Goal: Task Accomplishment & Management: Use online tool/utility

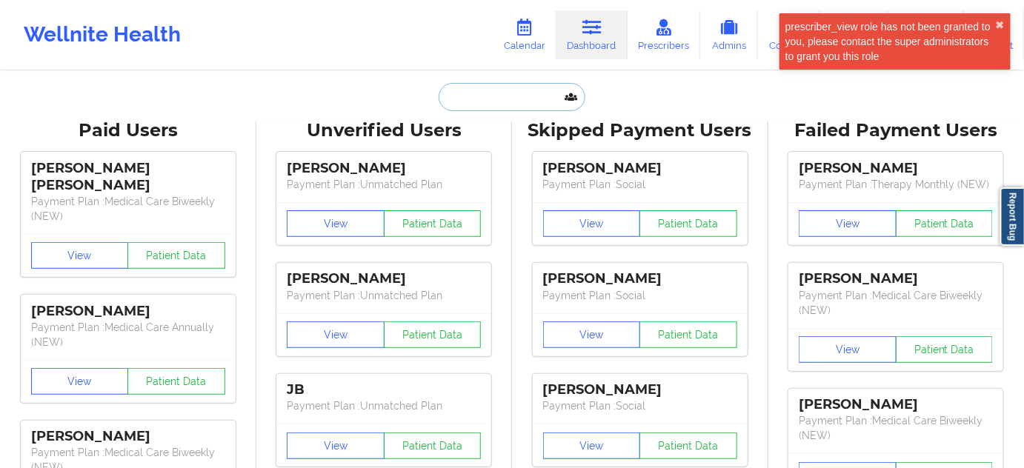
click at [527, 105] on input "text" at bounding box center [512, 97] width 147 height 28
paste input "[EMAIL_ADDRESS][DOMAIN_NAME]"
type input "[EMAIL_ADDRESS][DOMAIN_NAME]"
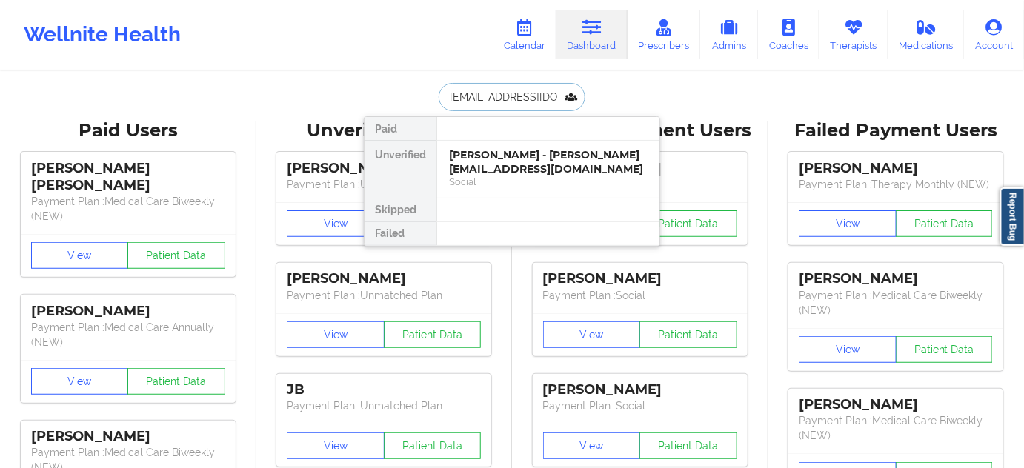
click at [484, 153] on div "[PERSON_NAME] - [PERSON_NAME][EMAIL_ADDRESS][DOMAIN_NAME]" at bounding box center [548, 161] width 199 height 27
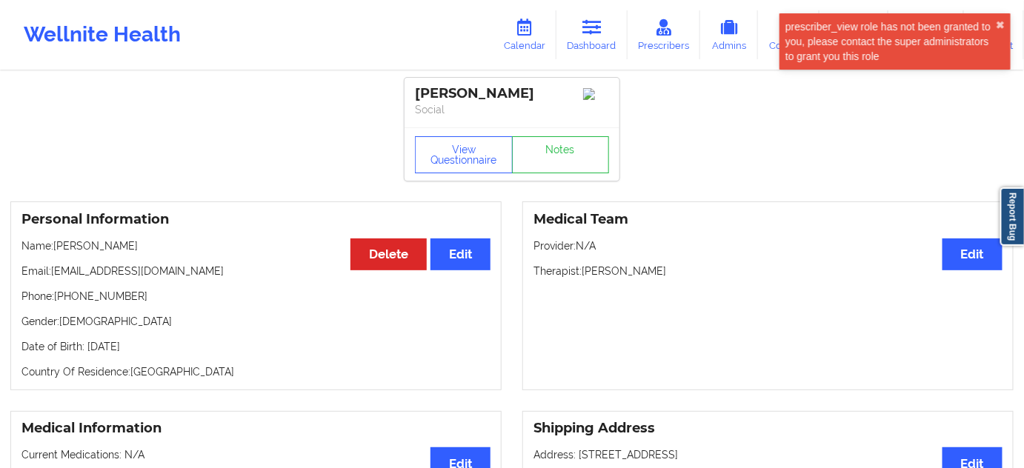
drag, startPoint x: 459, startPoint y: 94, endPoint x: 405, endPoint y: 94, distance: 54.8
click at [405, 94] on div "[PERSON_NAME] Social" at bounding box center [512, 103] width 215 height 50
copy div "[PERSON_NAME]"
click at [607, 41] on link "Dashboard" at bounding box center [592, 34] width 71 height 49
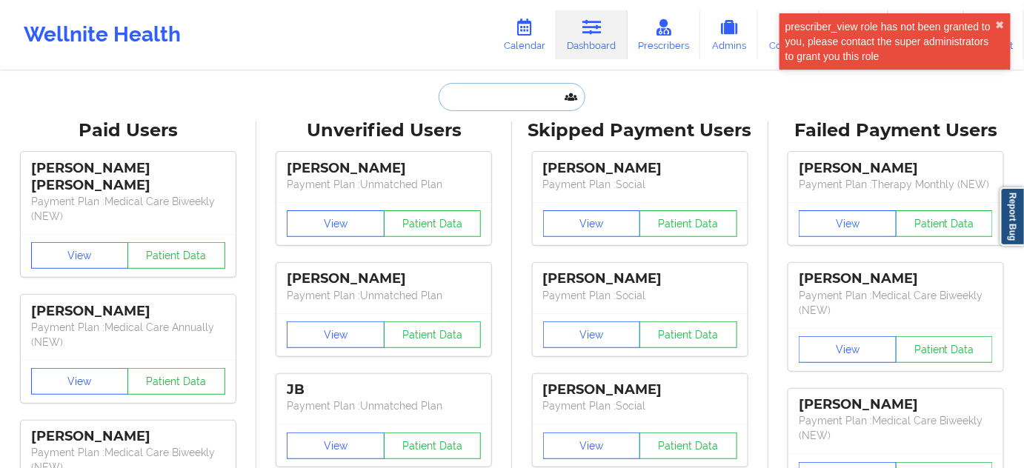
click at [528, 95] on input "text" at bounding box center [512, 97] width 147 height 28
paste input "[PERSON_NAME]"
type input "[PERSON_NAME]"
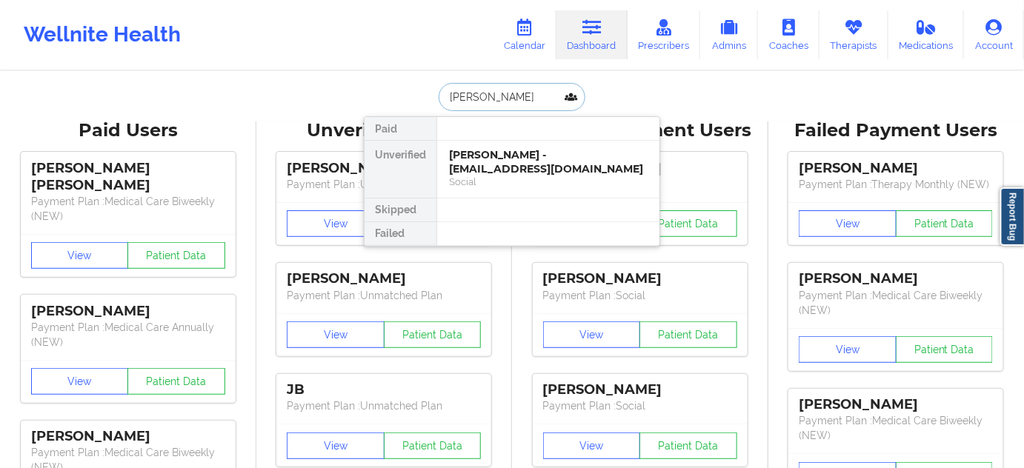
click at [512, 160] on div "[PERSON_NAME] - [EMAIL_ADDRESS][DOMAIN_NAME]" at bounding box center [548, 161] width 199 height 27
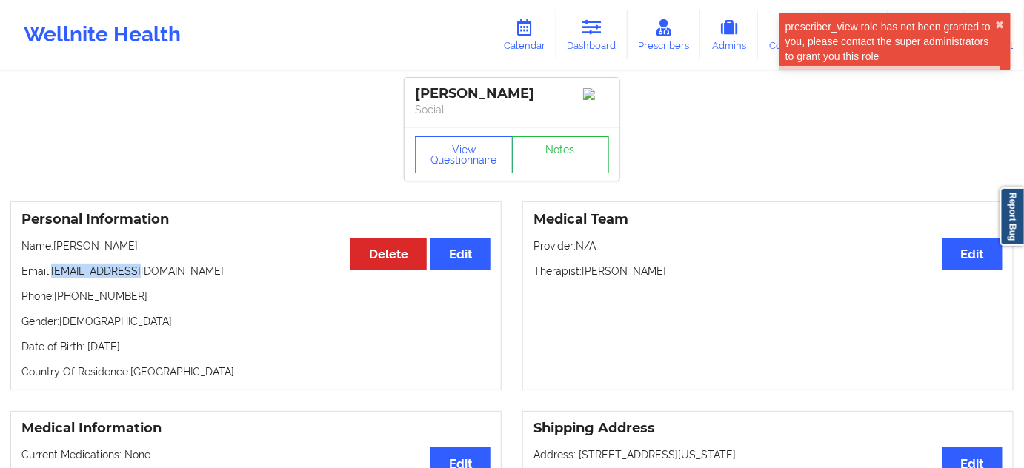
drag, startPoint x: 55, startPoint y: 279, endPoint x: 155, endPoint y: 263, distance: 101.4
click at [155, 263] on div "Personal Information Edit Delete Name: [PERSON_NAME] Email: [EMAIL_ADDRESS][DOM…" at bounding box center [255, 296] width 491 height 189
copy p "[EMAIL_ADDRESS][DOMAIN_NAME]"
click at [569, 151] on link "Notes" at bounding box center [561, 154] width 98 height 37
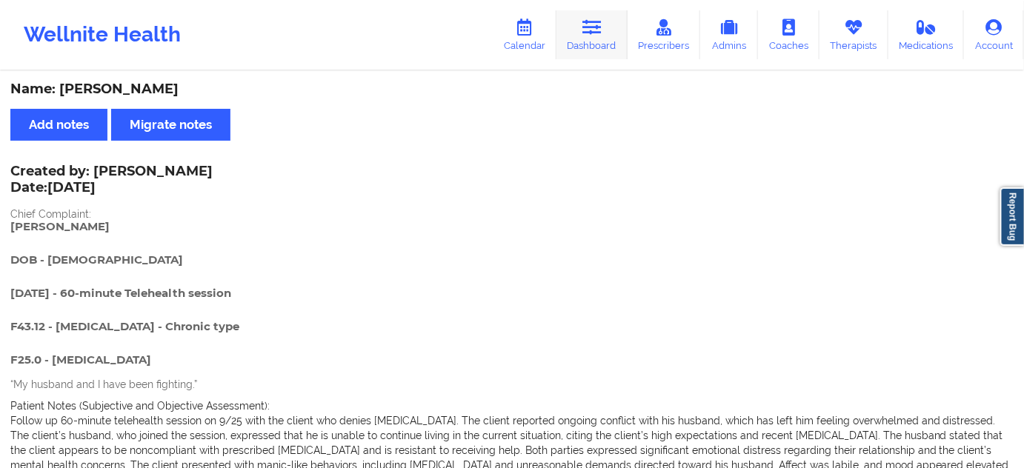
drag, startPoint x: 573, startPoint y: 40, endPoint x: 567, endPoint y: 49, distance: 10.7
click at [573, 40] on link "Dashboard" at bounding box center [592, 34] width 71 height 49
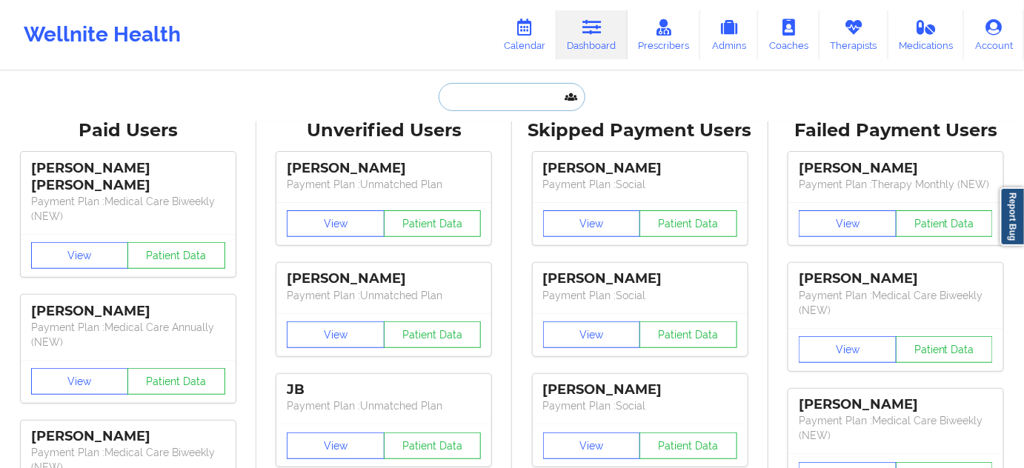
click at [488, 94] on input "text" at bounding box center [512, 97] width 147 height 28
type input "s"
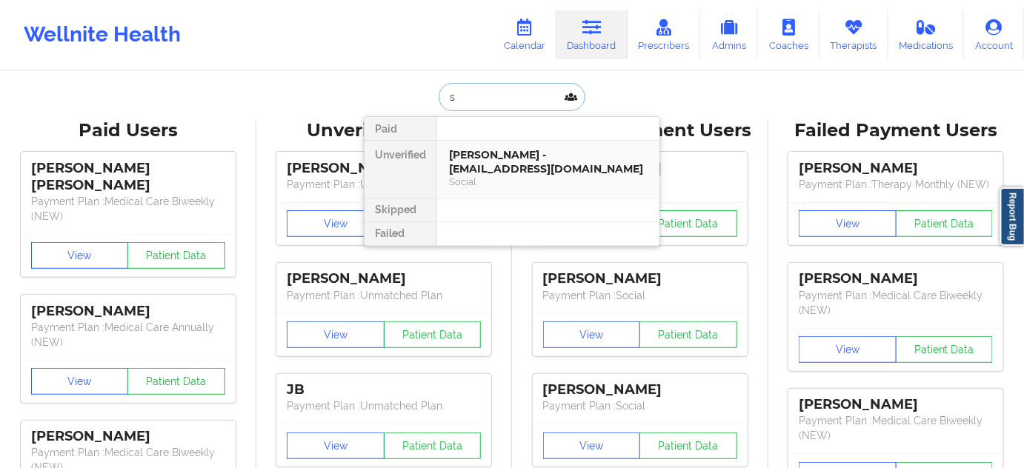
click at [496, 152] on div "[PERSON_NAME] - [EMAIL_ADDRESS][DOMAIN_NAME]" at bounding box center [548, 161] width 199 height 27
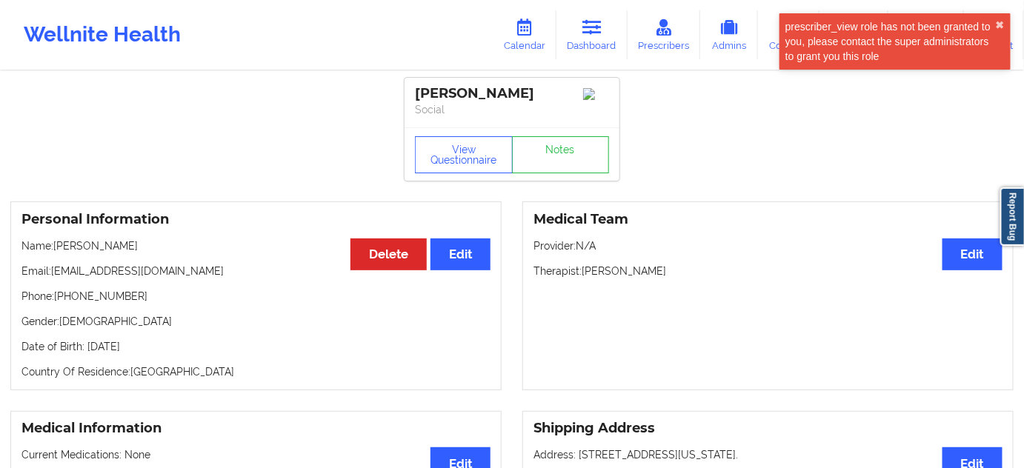
click at [434, 101] on div "[PERSON_NAME]" at bounding box center [512, 93] width 194 height 17
copy div "[PERSON_NAME]"
click at [486, 100] on div "[PERSON_NAME]" at bounding box center [512, 93] width 194 height 17
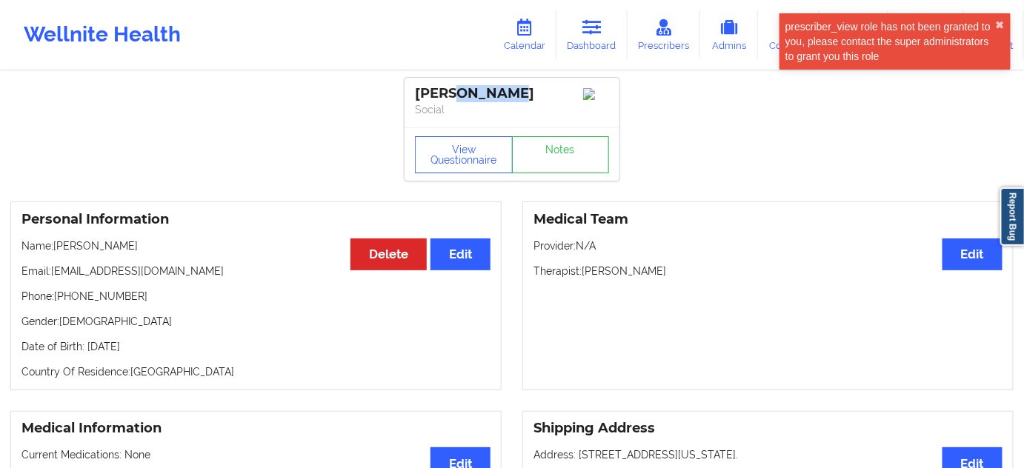
copy div "Ashland"
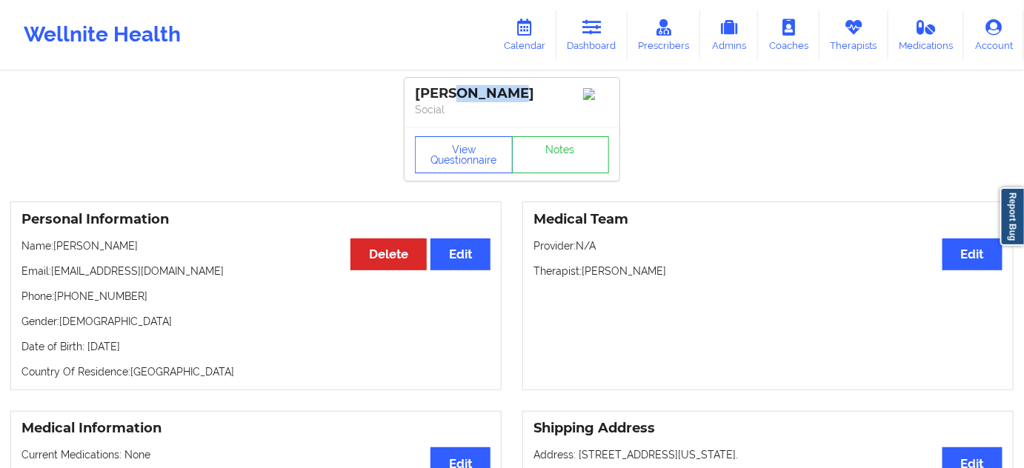
drag, startPoint x: 53, startPoint y: 276, endPoint x: 176, endPoint y: 248, distance: 125.3
click at [176, 248] on div "Personal Information Edit Delete Name: [PERSON_NAME] Email: [EMAIL_ADDRESS][DOM…" at bounding box center [255, 296] width 491 height 189
click at [156, 286] on div "Personal Information Edit Delete Name: [PERSON_NAME] Email: [EMAIL_ADDRESS][DOM…" at bounding box center [255, 296] width 491 height 189
drag, startPoint x: 50, startPoint y: 280, endPoint x: 280, endPoint y: 227, distance: 235.9
click at [146, 273] on p "Email: [EMAIL_ADDRESS][DOMAIN_NAME]" at bounding box center [255, 271] width 469 height 15
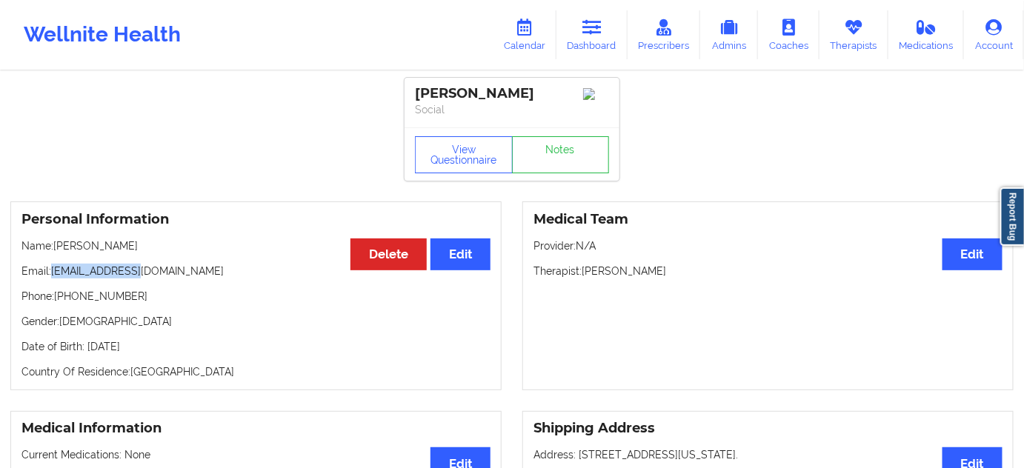
copy p "[EMAIL_ADDRESS][DOMAIN_NAME]"
drag, startPoint x: 55, startPoint y: 302, endPoint x: 158, endPoint y: 311, distance: 103.4
click at [153, 311] on div "Personal Information Edit Delete Name: [PERSON_NAME] Email: [EMAIL_ADDRESS][DOM…" at bounding box center [255, 296] width 491 height 189
click at [205, 313] on div "Personal Information Edit Delete Name: [PERSON_NAME] Email: [EMAIL_ADDRESS][DOM…" at bounding box center [255, 296] width 491 height 189
click at [59, 301] on p "Phone: [PHONE_NUMBER]" at bounding box center [255, 296] width 469 height 15
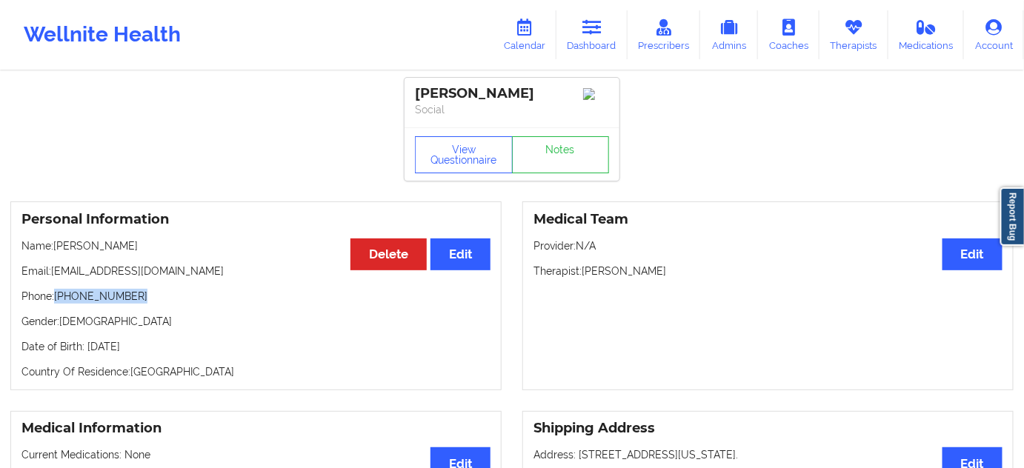
drag, startPoint x: 56, startPoint y: 300, endPoint x: 200, endPoint y: 289, distance: 144.2
click at [146, 302] on p "Phone: [PHONE_NUMBER]" at bounding box center [255, 296] width 469 height 15
copy p "[PHONE_NUMBER]"
click at [594, 44] on link "Dashboard" at bounding box center [592, 34] width 71 height 49
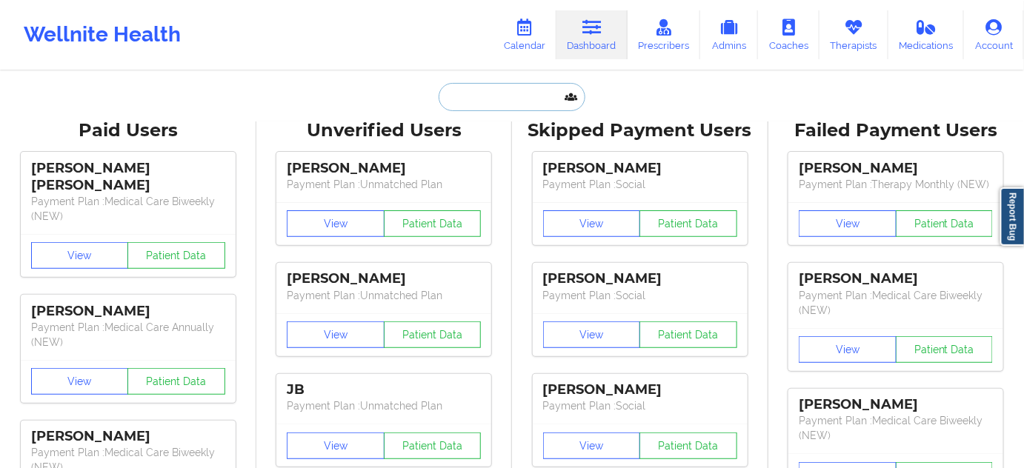
click at [498, 103] on input "text" at bounding box center [512, 97] width 147 height 28
paste input "[EMAIL_ADDRESS][DOMAIN_NAME]"
type input "[EMAIL_ADDRESS][DOMAIN_NAME]"
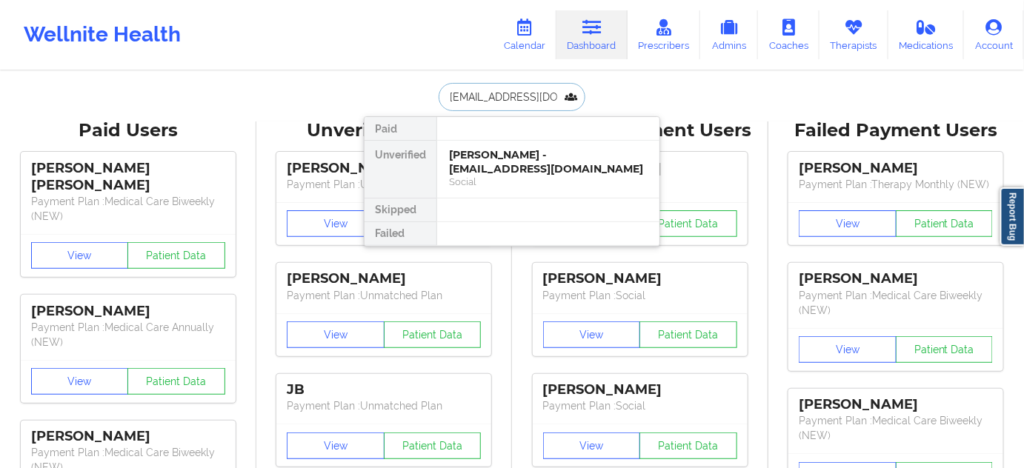
click at [498, 157] on div "[PERSON_NAME] - [EMAIL_ADDRESS][DOMAIN_NAME]" at bounding box center [548, 161] width 199 height 27
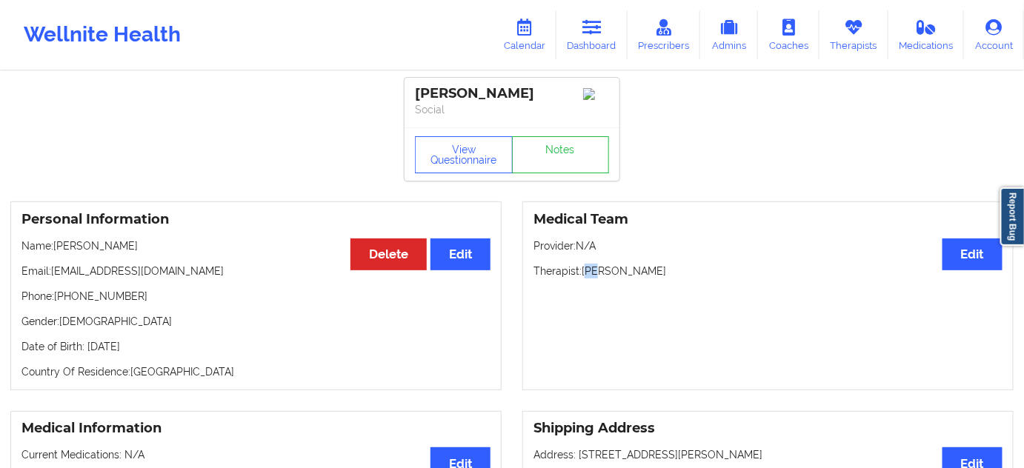
drag, startPoint x: 587, startPoint y: 277, endPoint x: 605, endPoint y: 278, distance: 17.8
click at [605, 278] on p "Therapist: [PERSON_NAME]" at bounding box center [768, 271] width 469 height 15
drag, startPoint x: 585, startPoint y: 275, endPoint x: 677, endPoint y: 272, distance: 92.7
click at [677, 272] on p "Therapist: [PERSON_NAME]" at bounding box center [768, 271] width 469 height 15
copy p "[PERSON_NAME]"
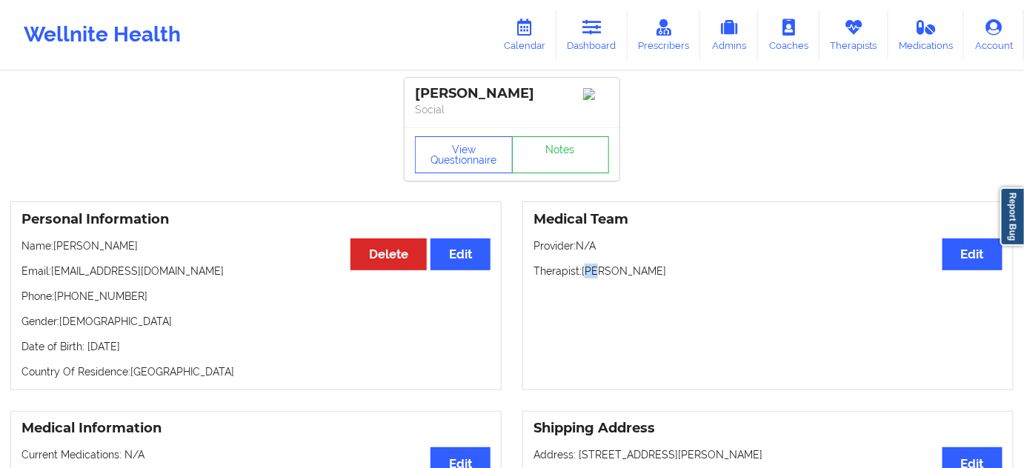
drag, startPoint x: 418, startPoint y: 86, endPoint x: 543, endPoint y: 91, distance: 125.4
click at [555, 94] on div "[PERSON_NAME]" at bounding box center [512, 93] width 194 height 17
copy div "[PERSON_NAME]"
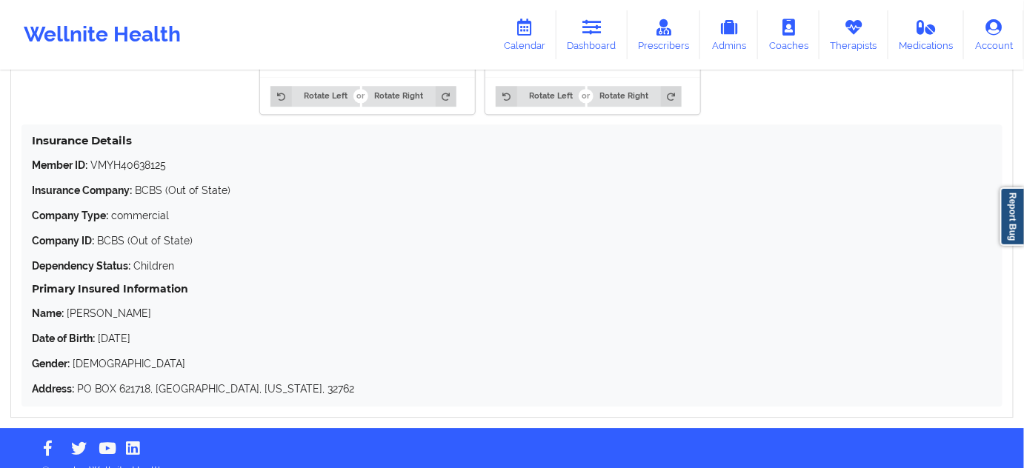
scroll to position [1302, 0]
click at [143, 169] on p "Member ID: VMYH40638125" at bounding box center [512, 165] width 960 height 15
copy p "VMYH40638125"
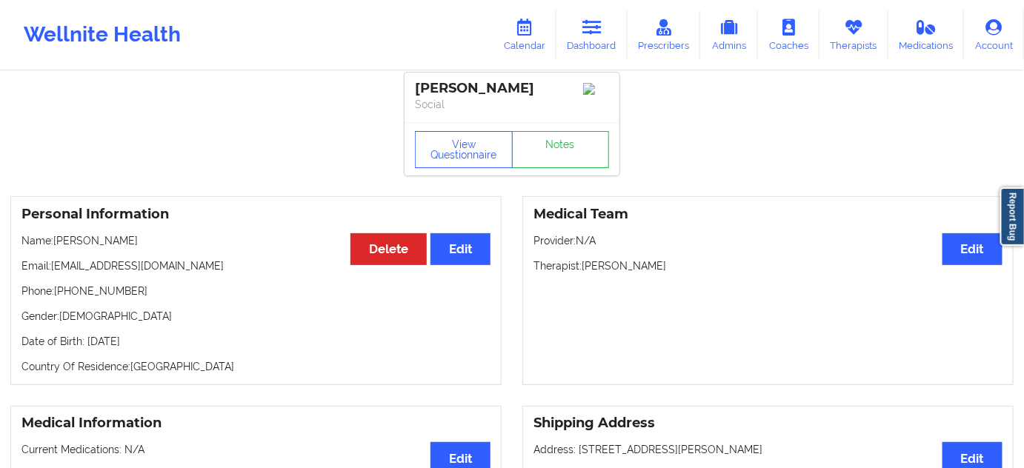
scroll to position [0, 0]
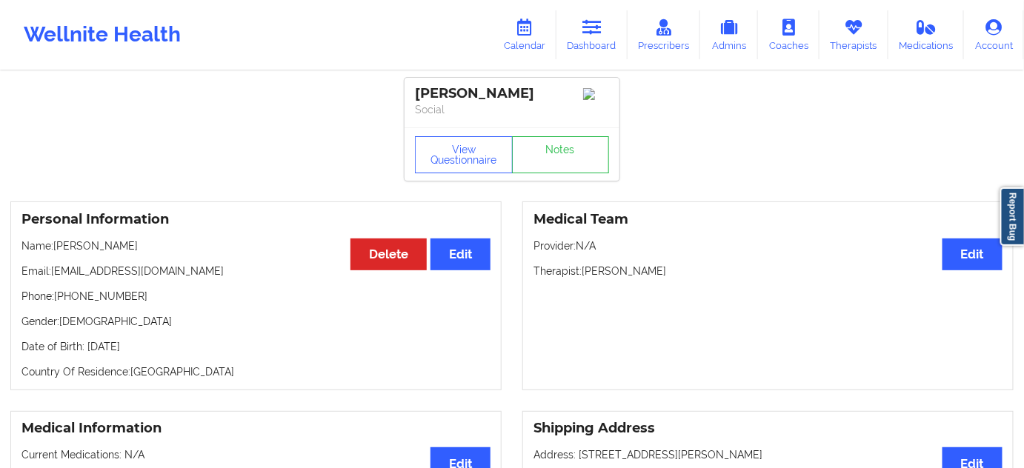
click at [122, 250] on p "Name: [PERSON_NAME]" at bounding box center [255, 246] width 469 height 15
copy p "FILLALI"
click at [75, 247] on p "Name: [PERSON_NAME]" at bounding box center [255, 246] width 469 height 15
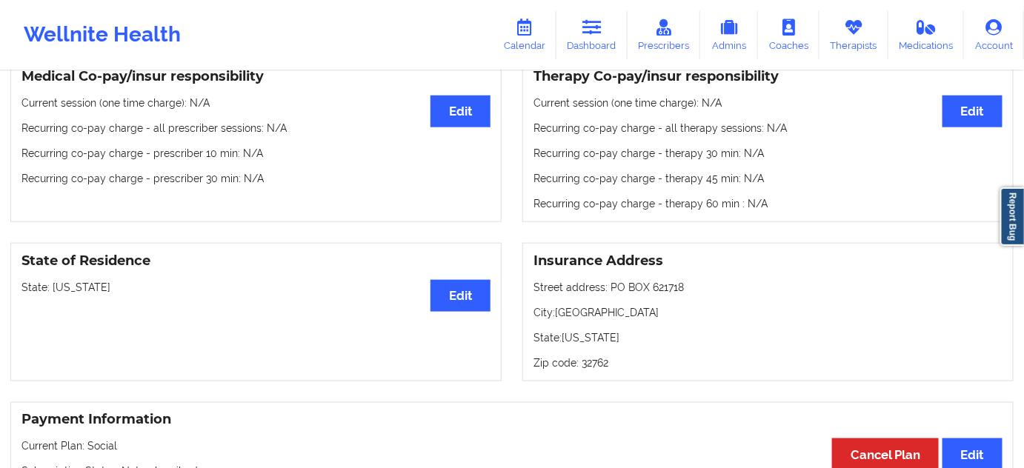
scroll to position [628, 0]
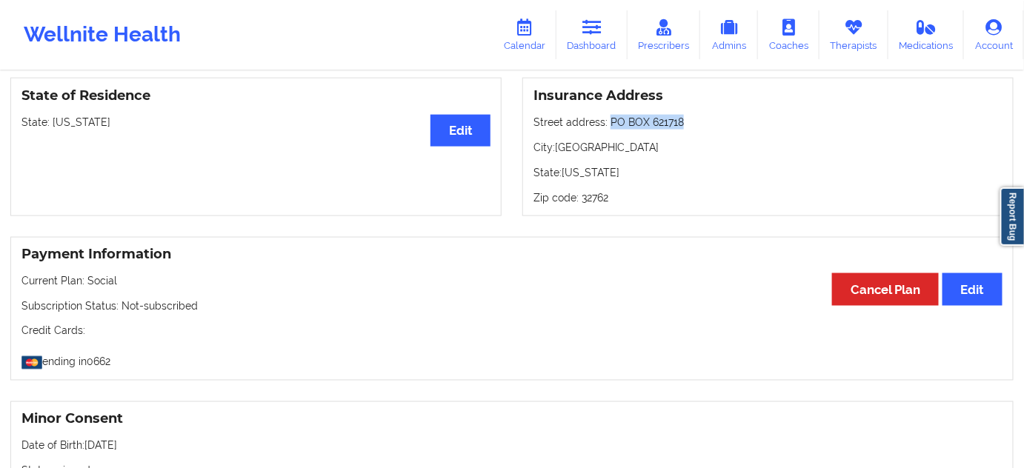
drag, startPoint x: 610, startPoint y: 125, endPoint x: 686, endPoint y: 118, distance: 75.9
click at [686, 118] on p "Street address: [GEOGRAPHIC_DATA]" at bounding box center [768, 122] width 469 height 15
drag, startPoint x: 558, startPoint y: 149, endPoint x: 599, endPoint y: 150, distance: 40.8
click at [599, 150] on p "City: [GEOGRAPHIC_DATA]" at bounding box center [768, 147] width 469 height 15
click at [603, 201] on p "Zip code: 32762" at bounding box center [768, 197] width 469 height 15
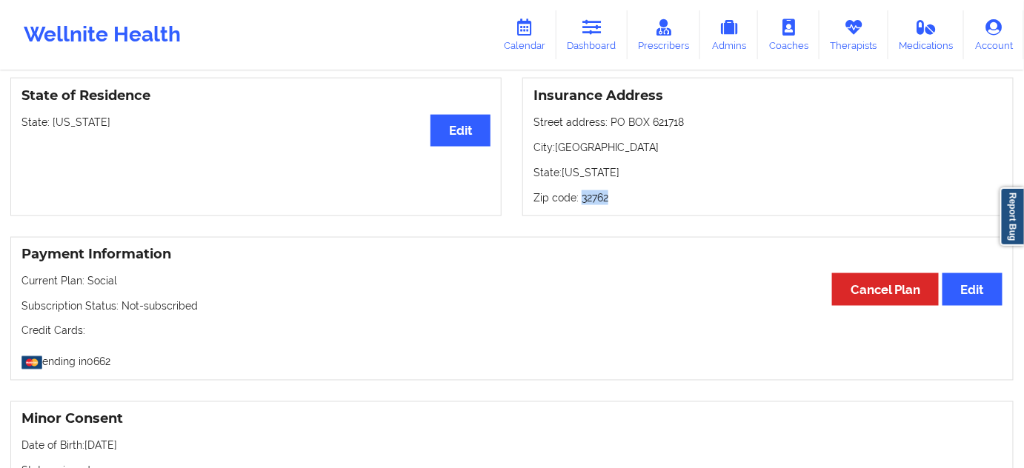
click at [603, 201] on p "Zip code: 32762" at bounding box center [768, 197] width 469 height 15
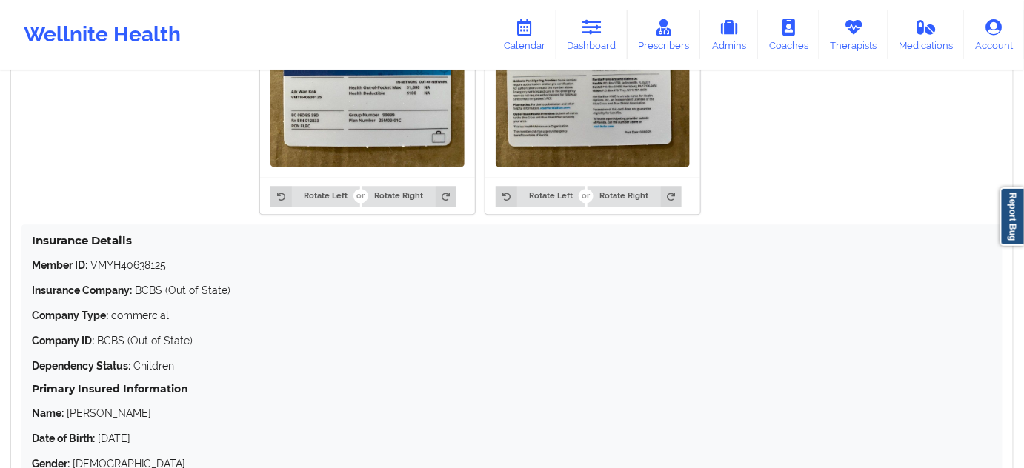
scroll to position [1302, 0]
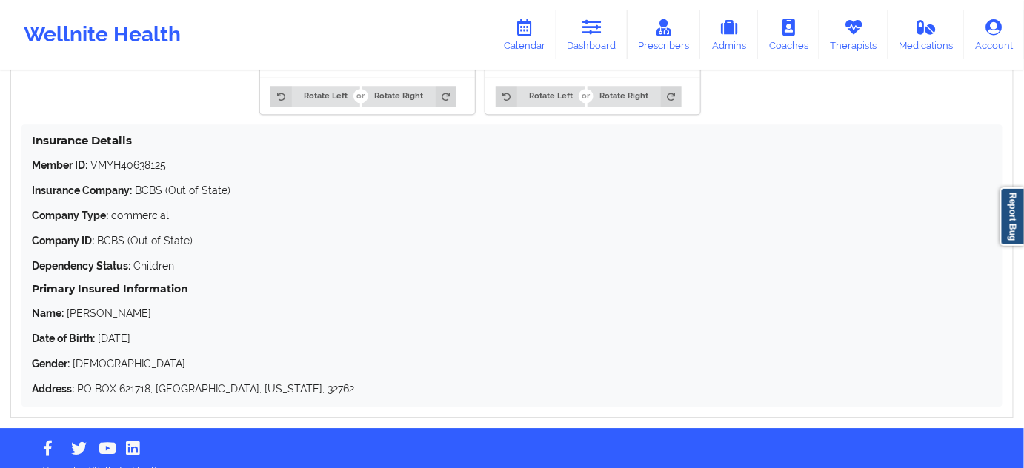
click at [138, 163] on p "Member ID: VMYH40638125" at bounding box center [512, 165] width 960 height 15
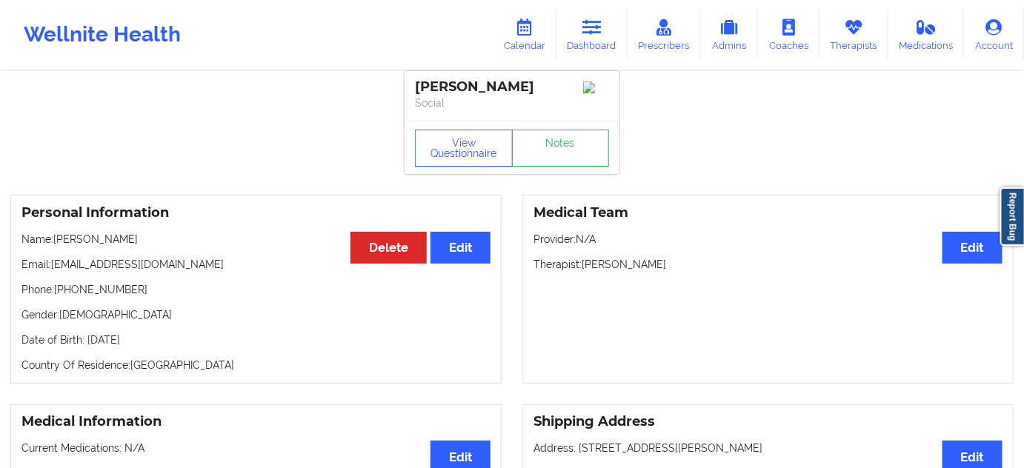
scroll to position [0, 0]
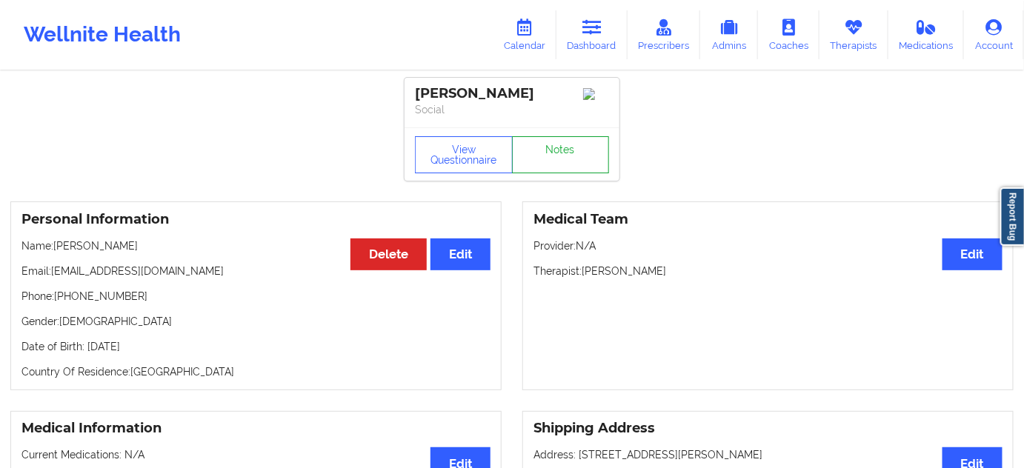
click at [548, 159] on link "Notes" at bounding box center [561, 154] width 98 height 37
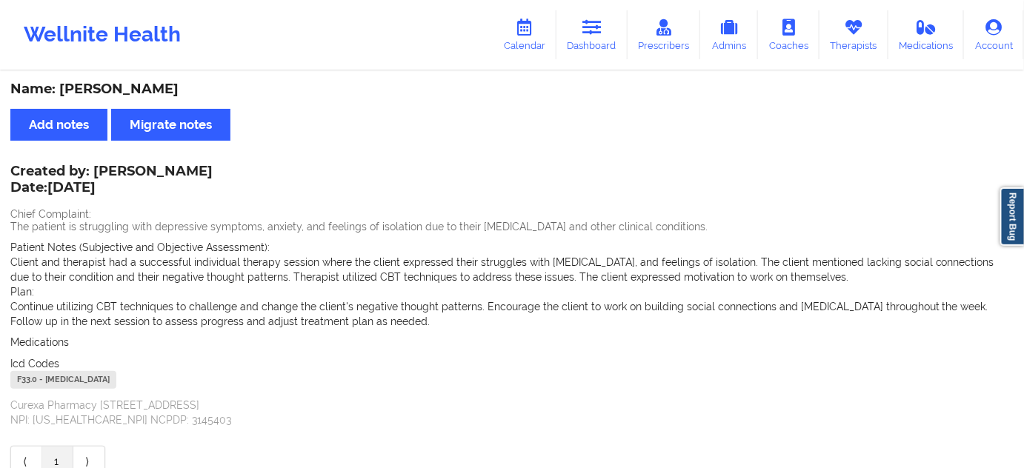
click at [25, 383] on div "F33.0 - [MEDICAL_DATA]" at bounding box center [63, 380] width 106 height 18
click at [571, 37] on link "Dashboard" at bounding box center [592, 34] width 71 height 49
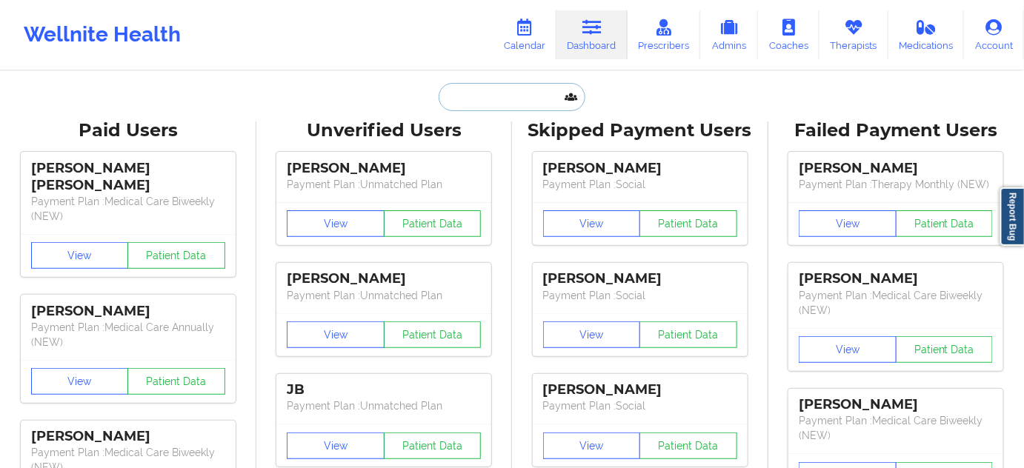
click at [505, 90] on input "text" at bounding box center [512, 97] width 147 height 28
paste input "[PERSON_NAME]"
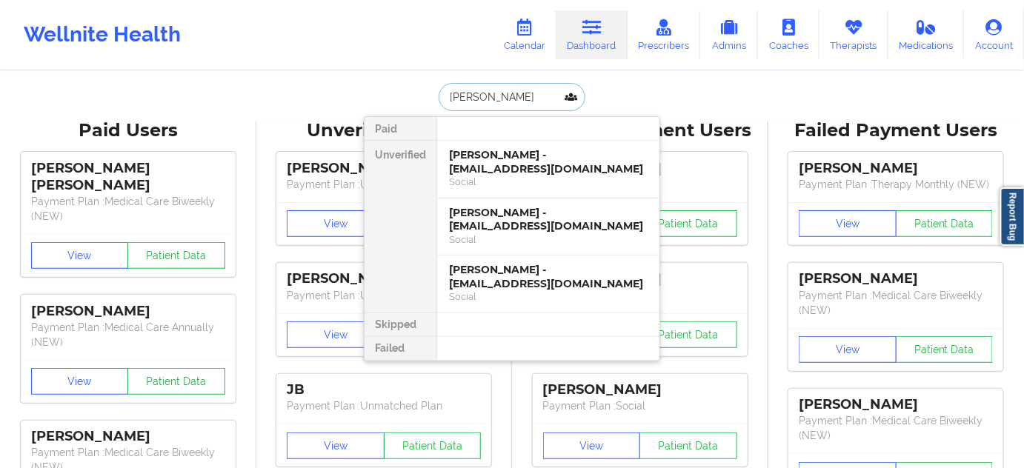
type input "[PERSON_NAME]"
click at [596, 179] on div "Social" at bounding box center [548, 182] width 199 height 13
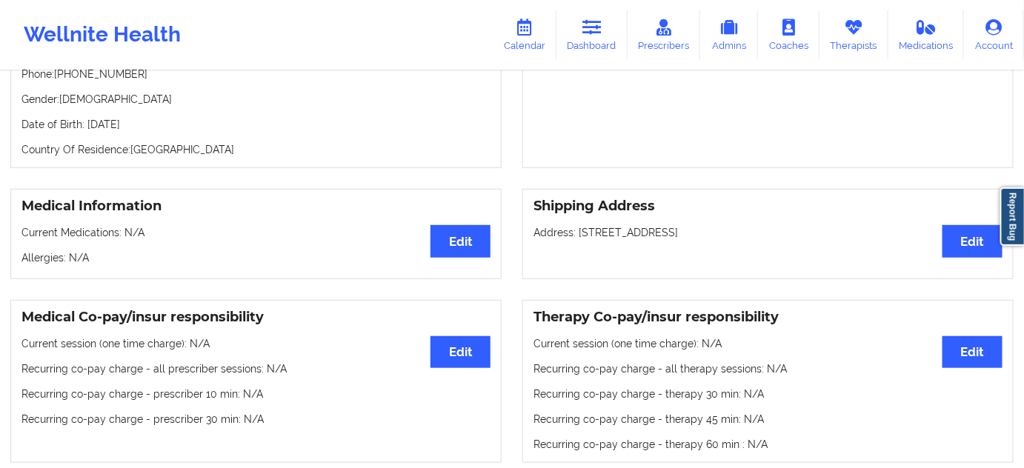
scroll to position [269, 0]
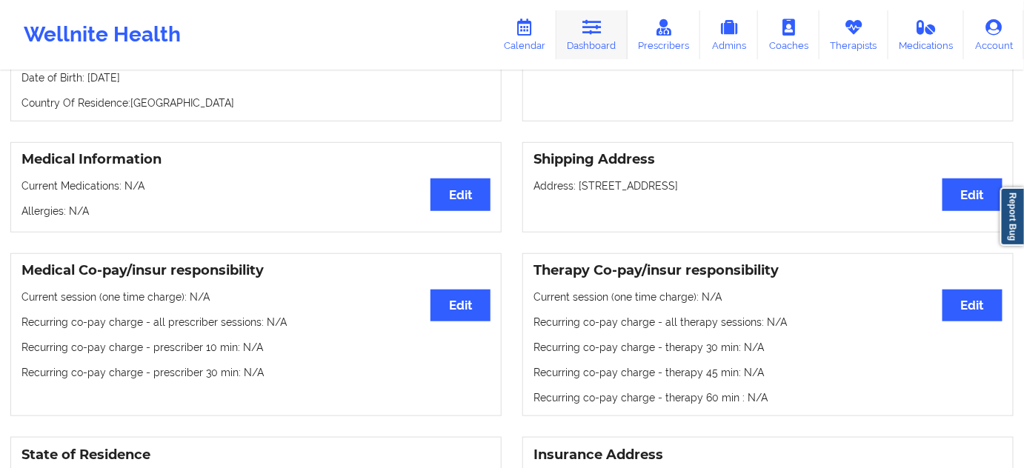
click at [593, 31] on icon at bounding box center [592, 27] width 19 height 16
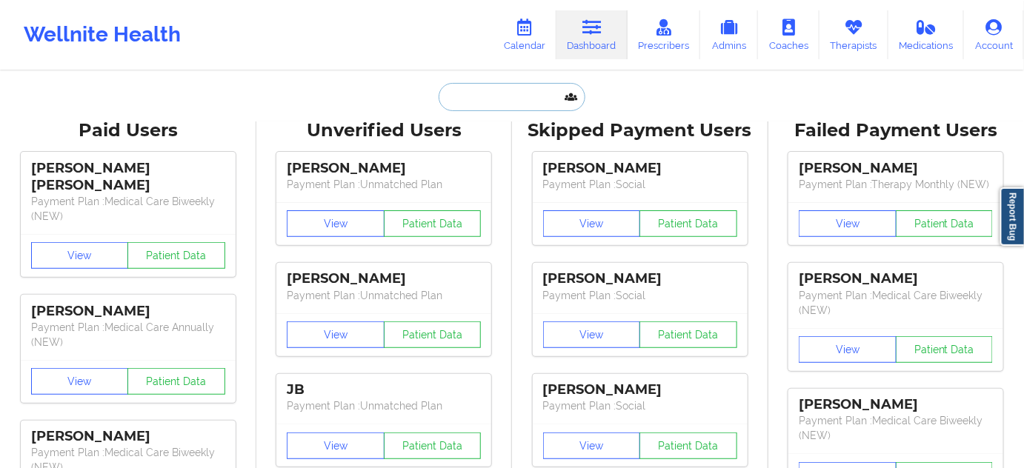
click at [485, 100] on input "text" at bounding box center [512, 97] width 147 height 28
paste input "[EMAIL_ADDRESS][DOMAIN_NAME]"
type input "[EMAIL_ADDRESS][DOMAIN_NAME]"
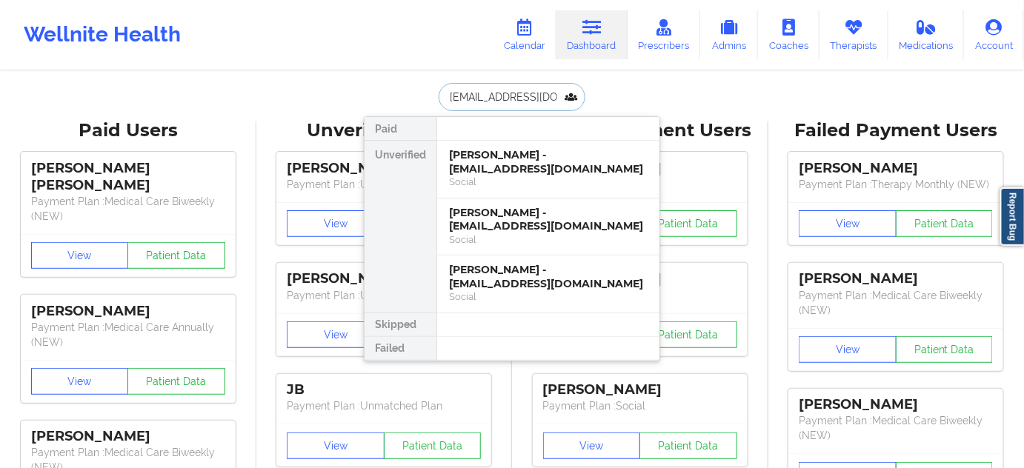
scroll to position [0, 15]
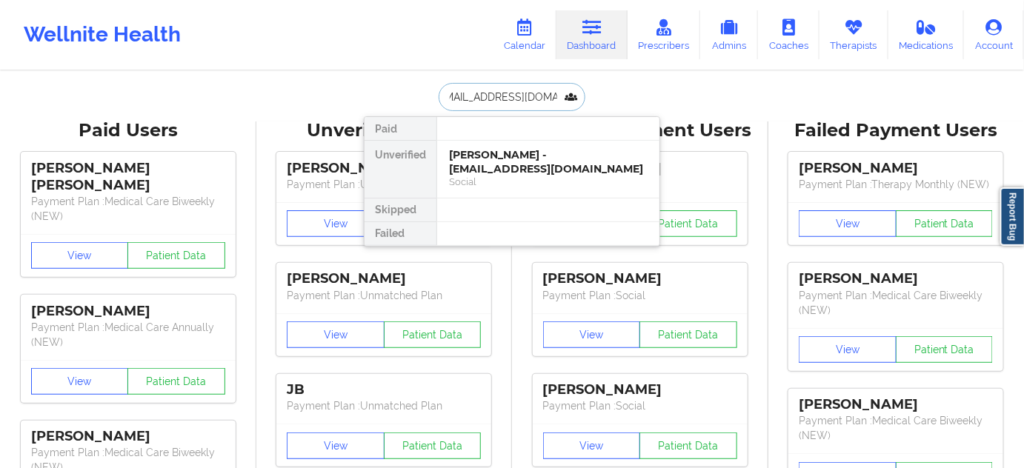
click at [472, 167] on div "[PERSON_NAME] - [EMAIL_ADDRESS][DOMAIN_NAME]" at bounding box center [548, 161] width 199 height 27
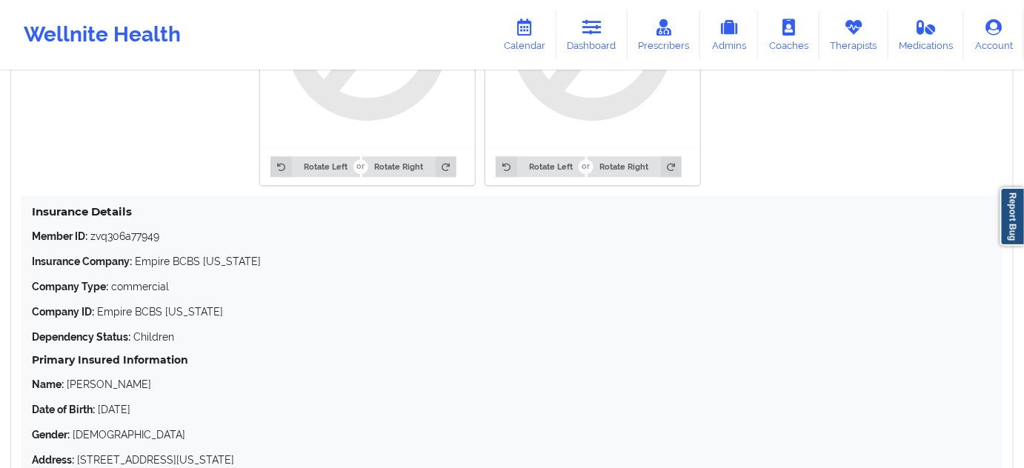
scroll to position [1385, 0]
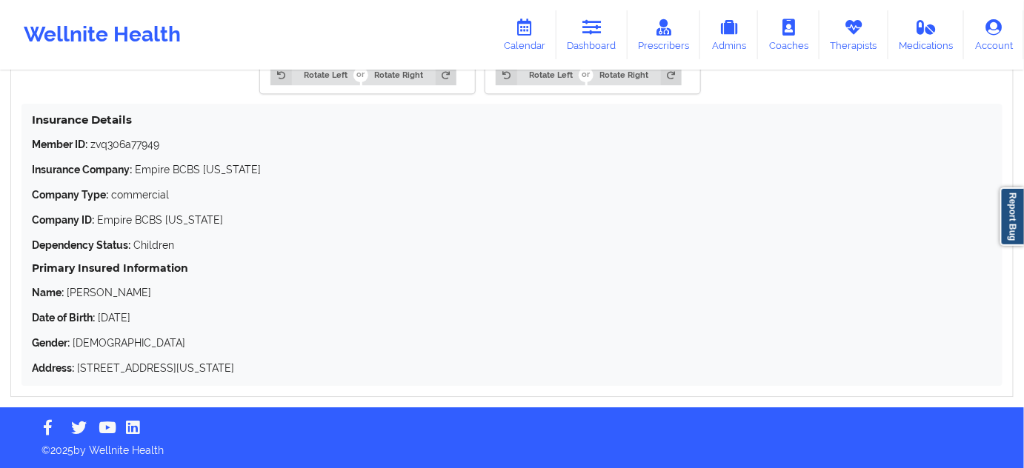
click at [119, 149] on p "Member ID: zvq306a77949" at bounding box center [512, 144] width 960 height 15
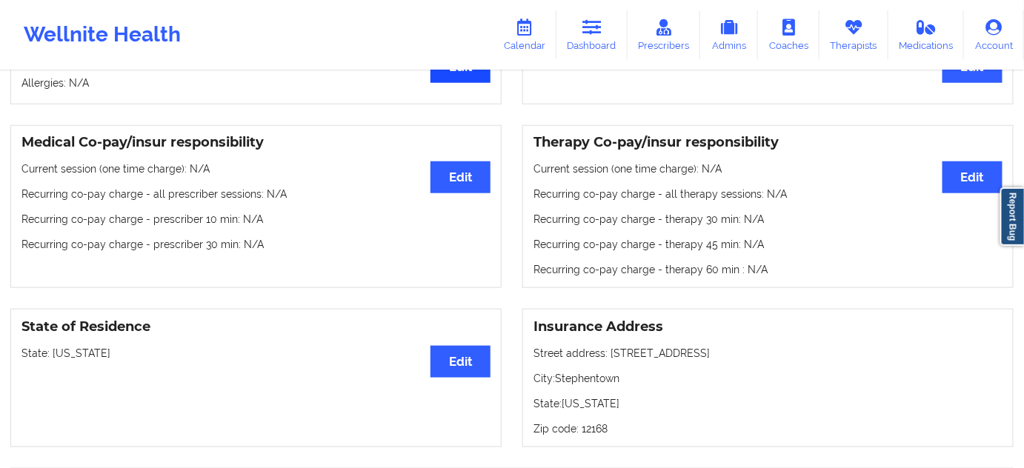
scroll to position [0, 0]
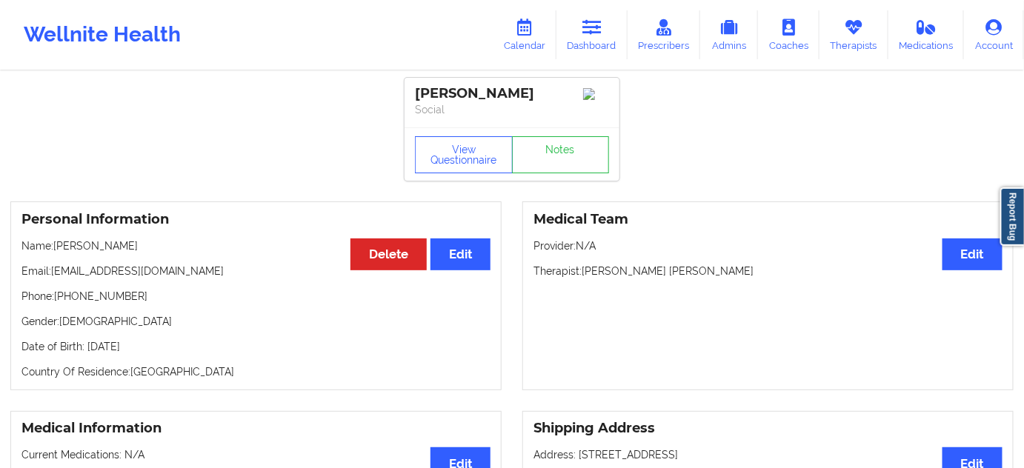
drag, startPoint x: 472, startPoint y: 106, endPoint x: 393, endPoint y: 93, distance: 80.4
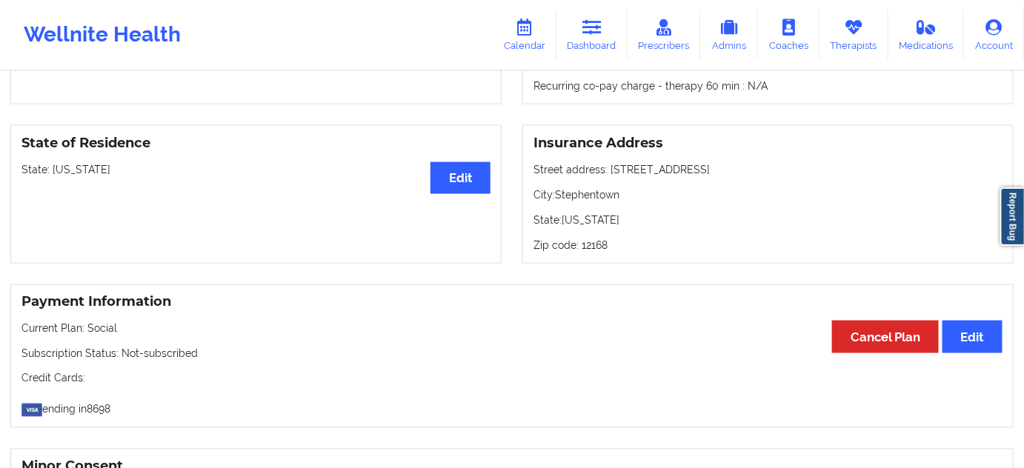
scroll to position [583, 0]
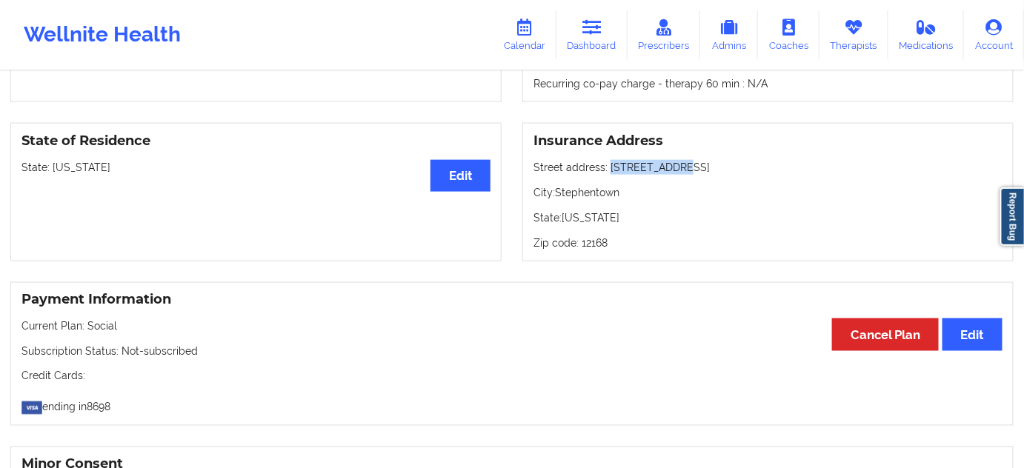
drag, startPoint x: 609, startPoint y: 181, endPoint x: 680, endPoint y: 176, distance: 70.5
click at [680, 175] on p "Street address: [STREET_ADDRESS]" at bounding box center [768, 167] width 469 height 15
drag, startPoint x: 557, startPoint y: 202, endPoint x: 632, endPoint y: 210, distance: 75.2
click at [632, 200] on p "City: [GEOGRAPHIC_DATA]" at bounding box center [768, 192] width 469 height 15
click at [591, 250] on p "Zip code: 12168" at bounding box center [768, 243] width 469 height 15
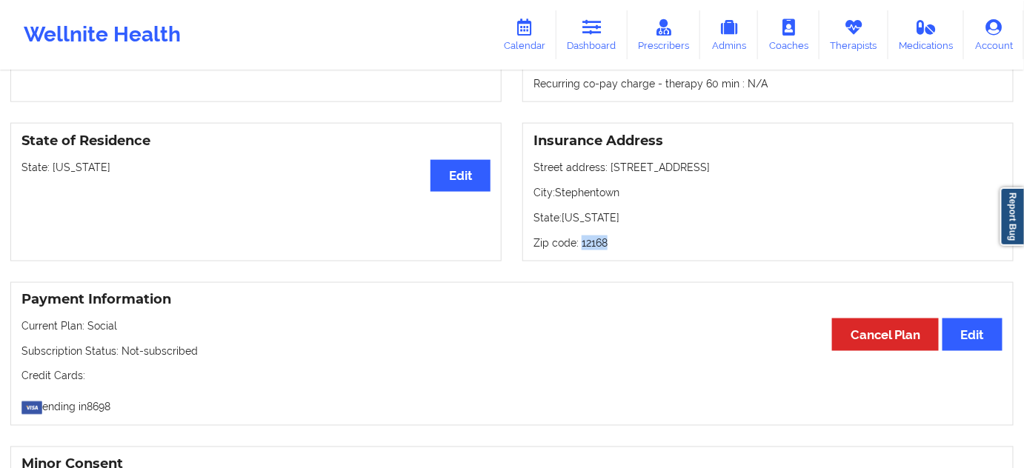
click at [591, 250] on p "Zip code: 12168" at bounding box center [768, 243] width 469 height 15
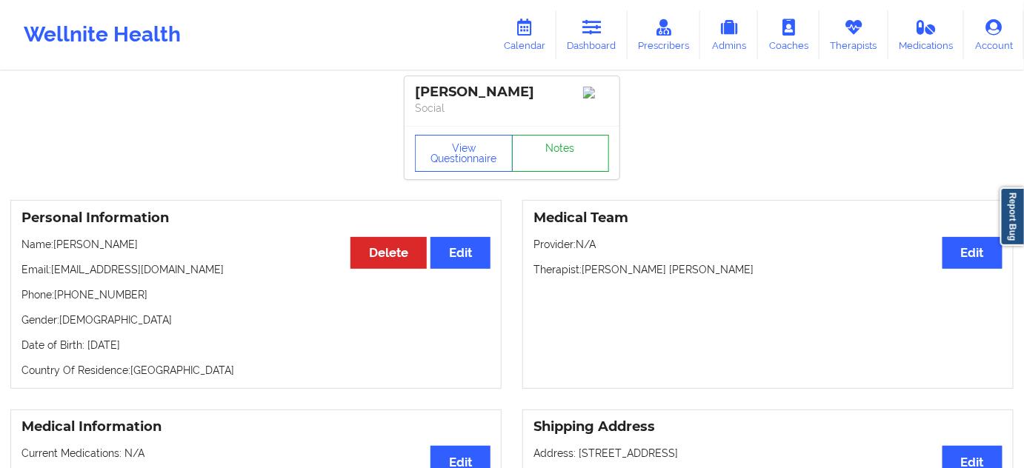
scroll to position [0, 0]
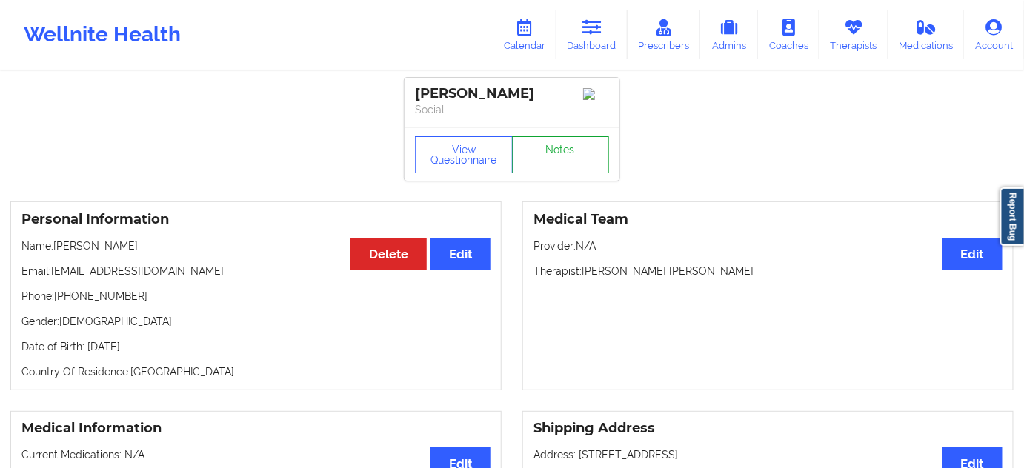
click at [567, 167] on link "Notes" at bounding box center [561, 154] width 98 height 37
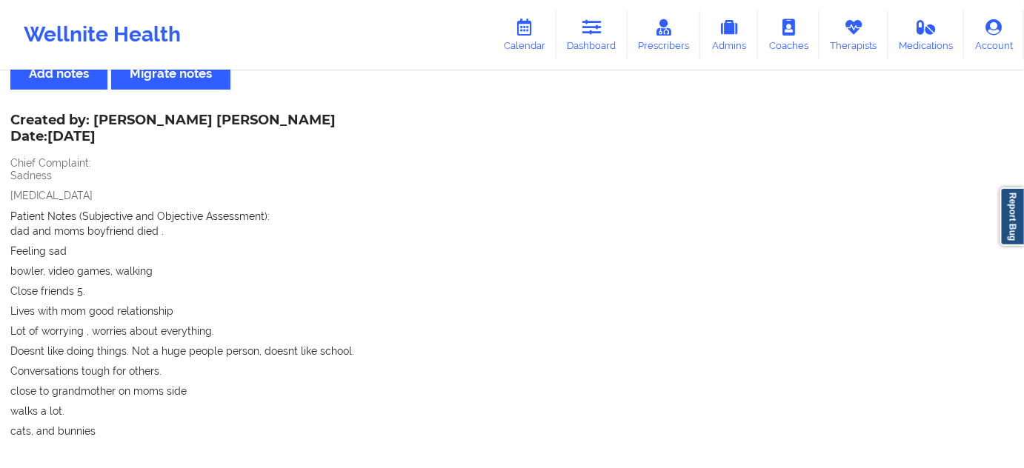
scroll to position [310, 0]
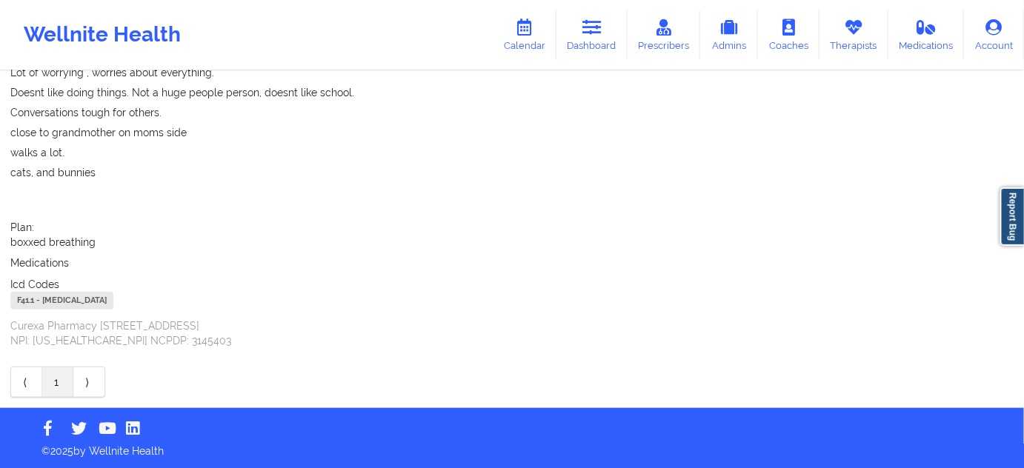
click at [25, 302] on div "F41.1 - [MEDICAL_DATA]" at bounding box center [61, 301] width 103 height 18
click at [586, 36] on link "Dashboard" at bounding box center [592, 34] width 71 height 49
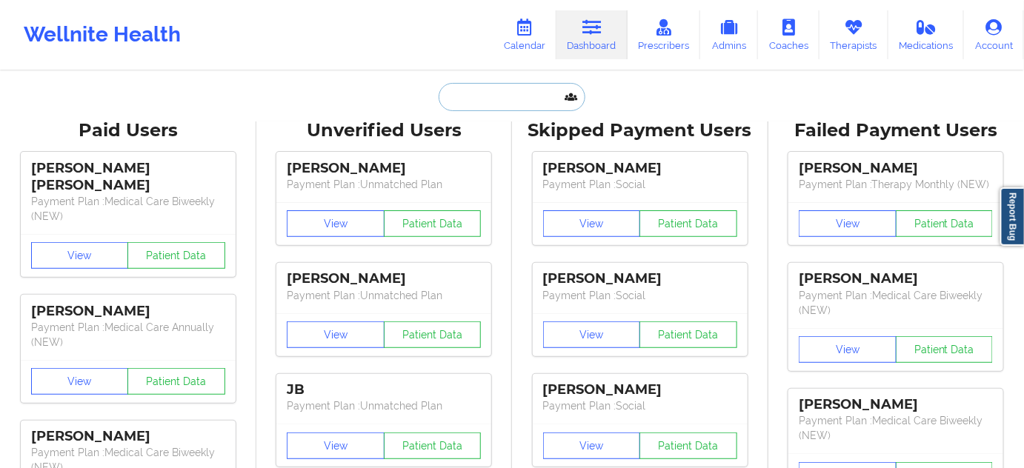
click at [482, 100] on input "text" at bounding box center [512, 97] width 147 height 28
paste input "[EMAIL_ADDRESS][DOMAIN_NAME]"
type input "[EMAIL_ADDRESS][DOMAIN_NAME]"
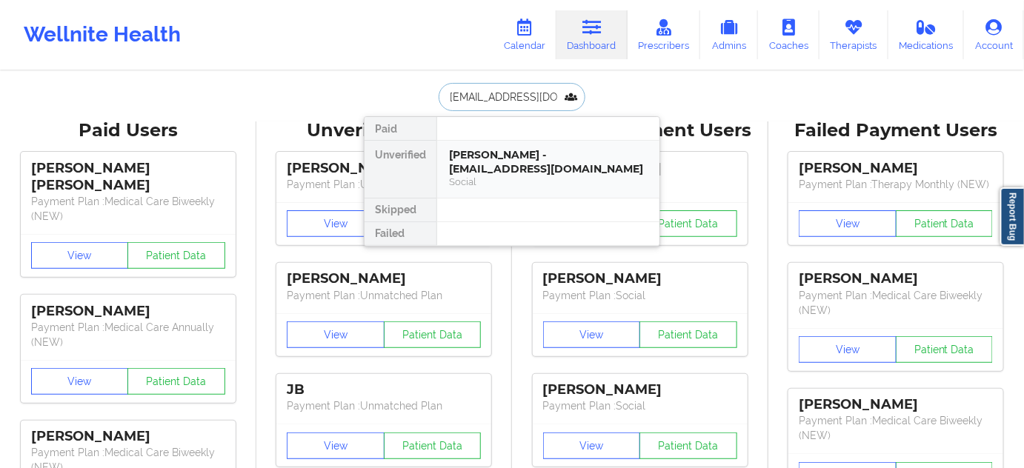
scroll to position [0, 27]
click at [479, 167] on div "[PERSON_NAME] - [EMAIL_ADDRESS][DOMAIN_NAME]" at bounding box center [548, 161] width 199 height 27
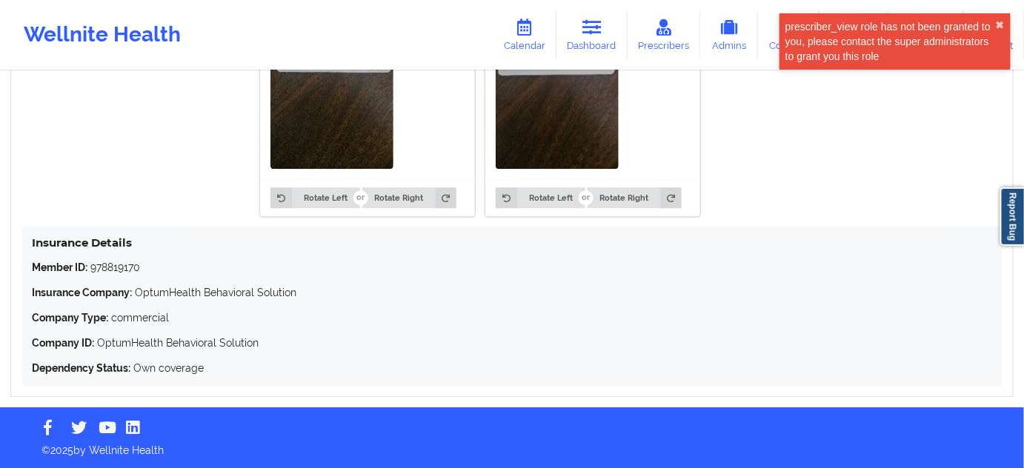
scroll to position [1322, 0]
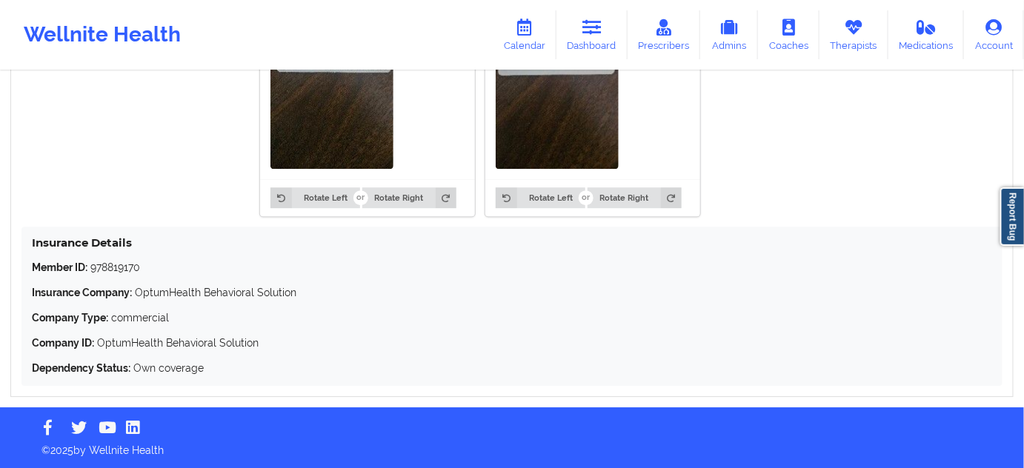
click at [113, 268] on p "Member ID: 978819170" at bounding box center [512, 267] width 960 height 15
click at [113, 267] on p "Member ID: 978819170" at bounding box center [512, 267] width 960 height 15
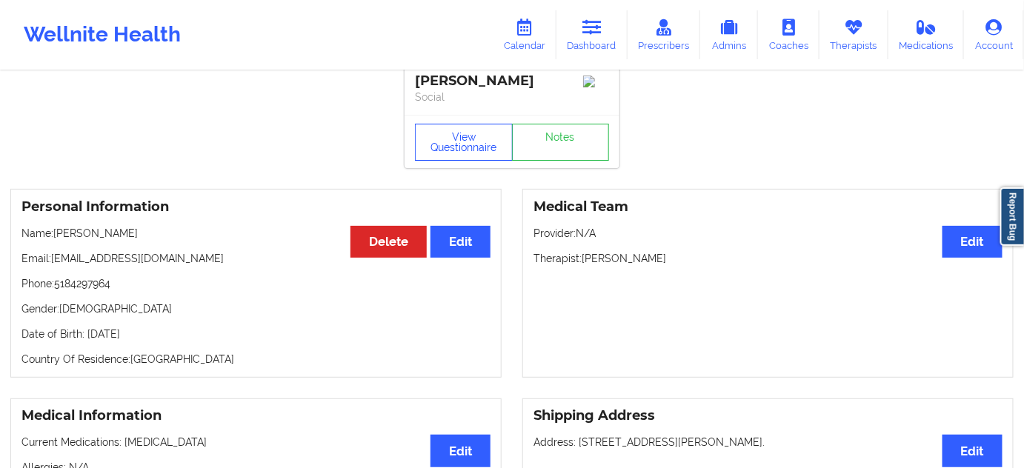
scroll to position [0, 0]
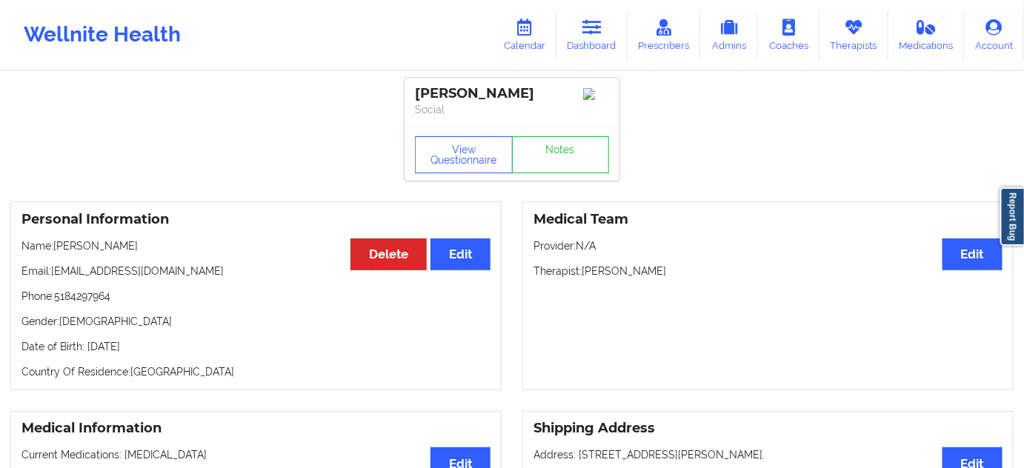
drag, startPoint x: 564, startPoint y: 88, endPoint x: 414, endPoint y: 88, distance: 149.7
click at [414, 88] on div "[PERSON_NAME] Social" at bounding box center [512, 103] width 215 height 50
click at [576, 152] on link "Notes" at bounding box center [561, 154] width 98 height 37
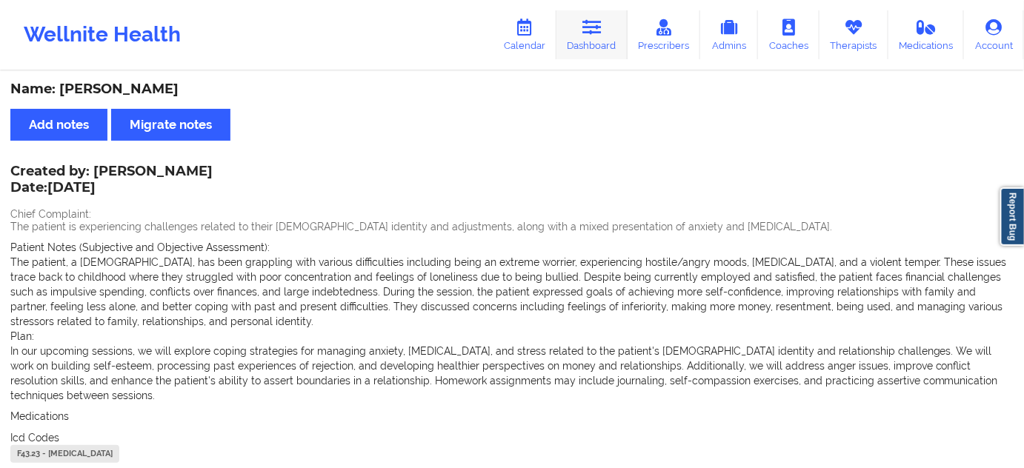
click at [587, 47] on link "Dashboard" at bounding box center [592, 34] width 71 height 49
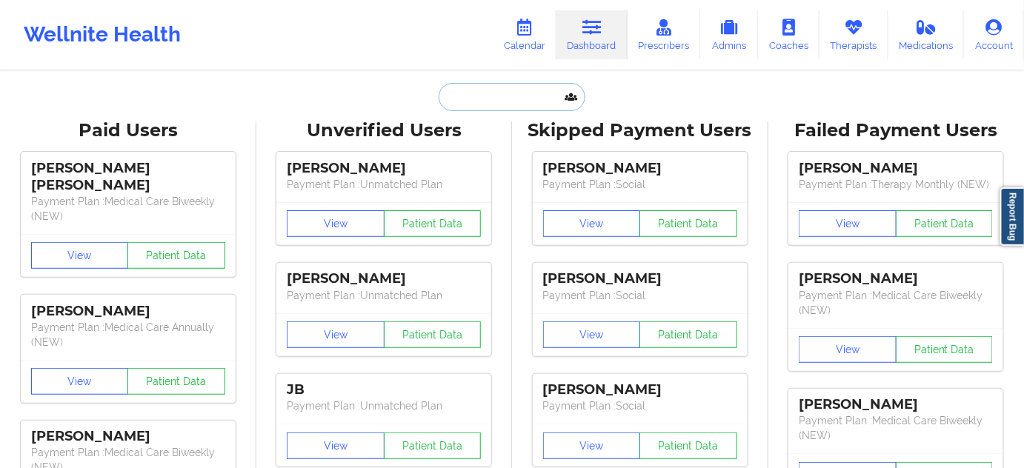
click at [522, 93] on input "text" at bounding box center [512, 97] width 147 height 28
type input "s"
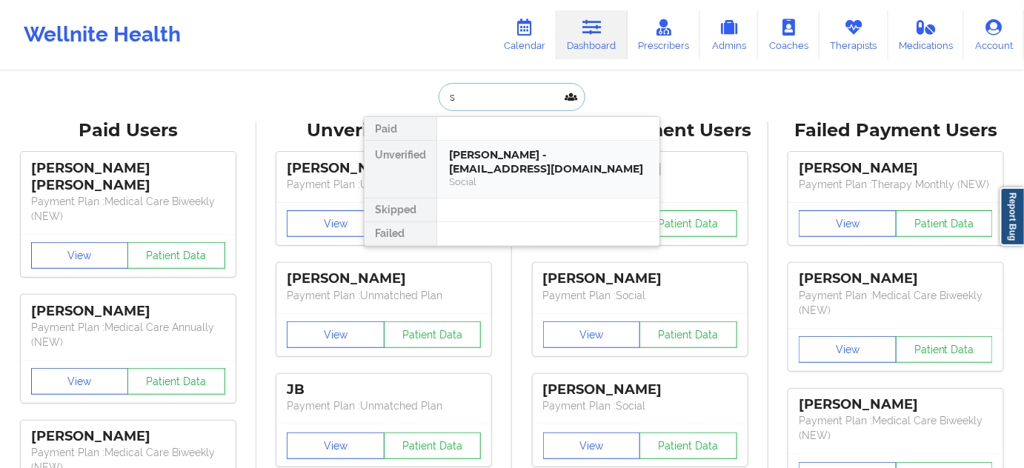
click at [511, 161] on div "[PERSON_NAME] - [EMAIL_ADDRESS][DOMAIN_NAME]" at bounding box center [548, 161] width 199 height 27
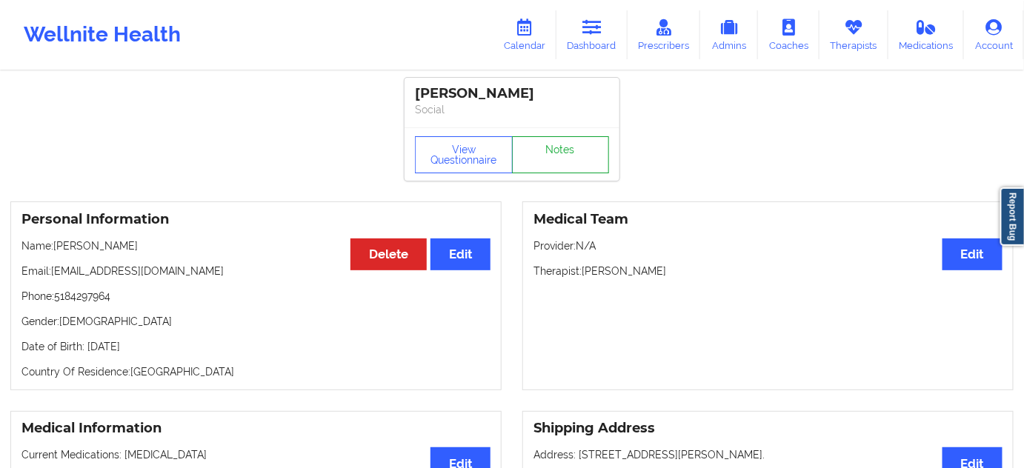
click at [574, 173] on link "Notes" at bounding box center [561, 154] width 98 height 37
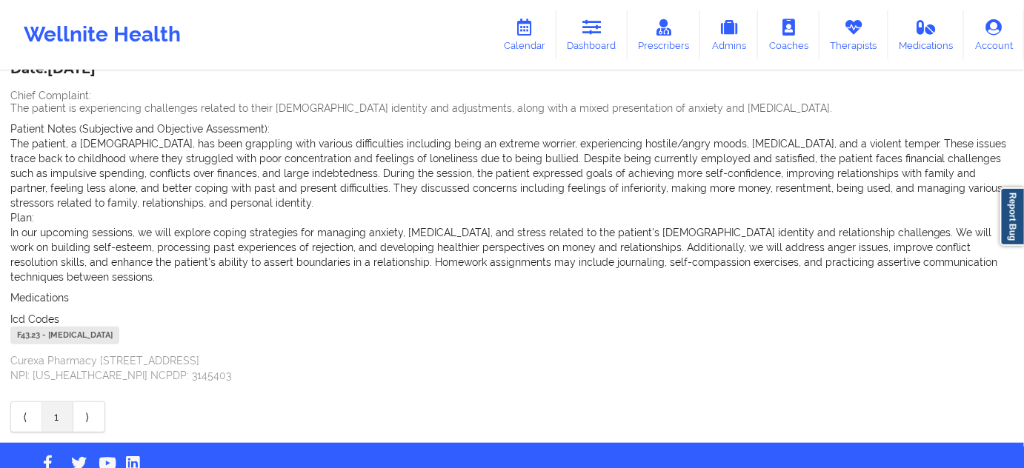
scroll to position [134, 0]
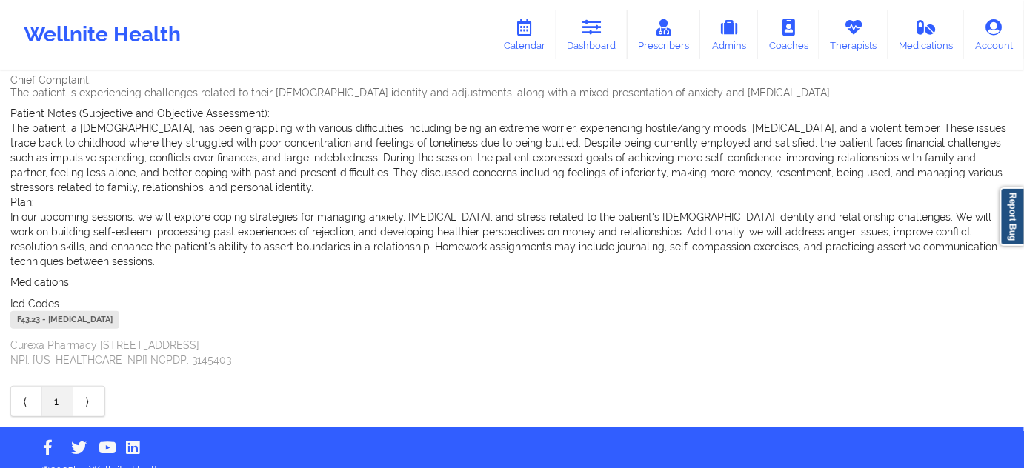
click at [33, 311] on div "F43.23 - [MEDICAL_DATA]" at bounding box center [64, 320] width 109 height 18
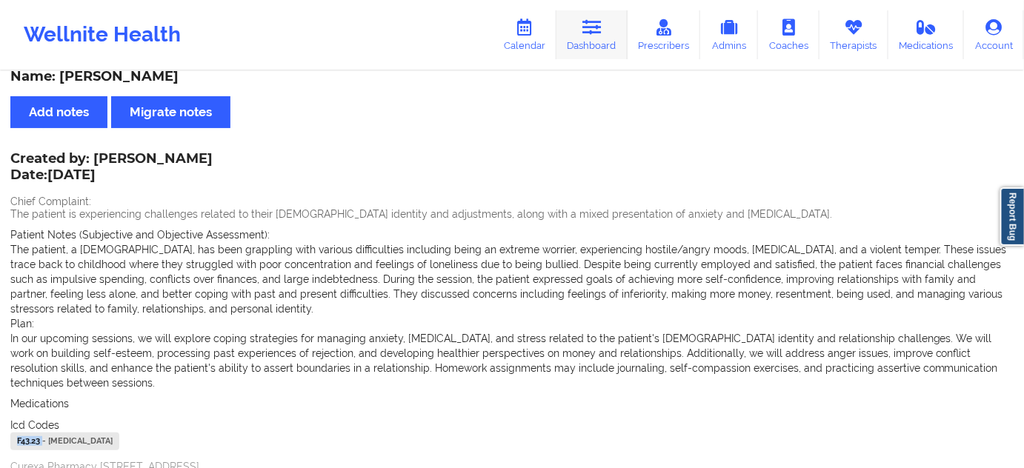
scroll to position [0, 0]
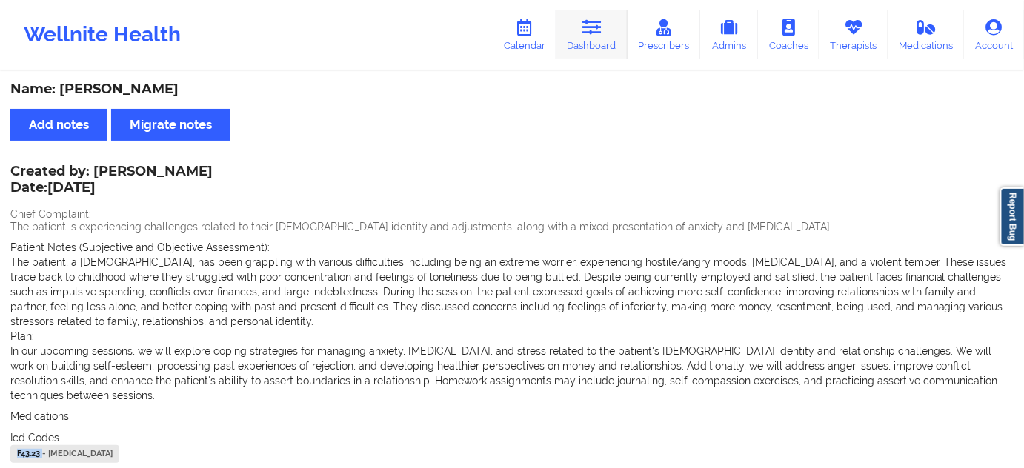
click at [597, 25] on icon at bounding box center [592, 27] width 19 height 16
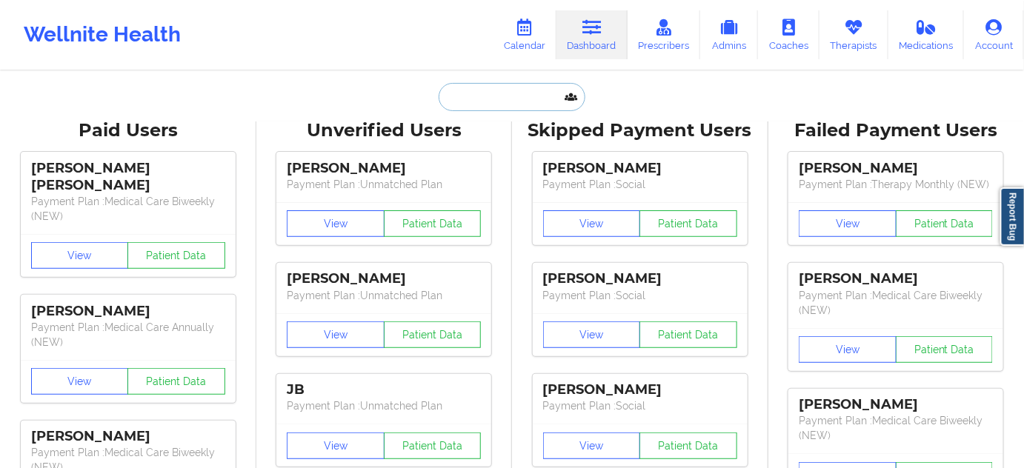
click at [513, 87] on input "text" at bounding box center [512, 97] width 147 height 28
type input "s"
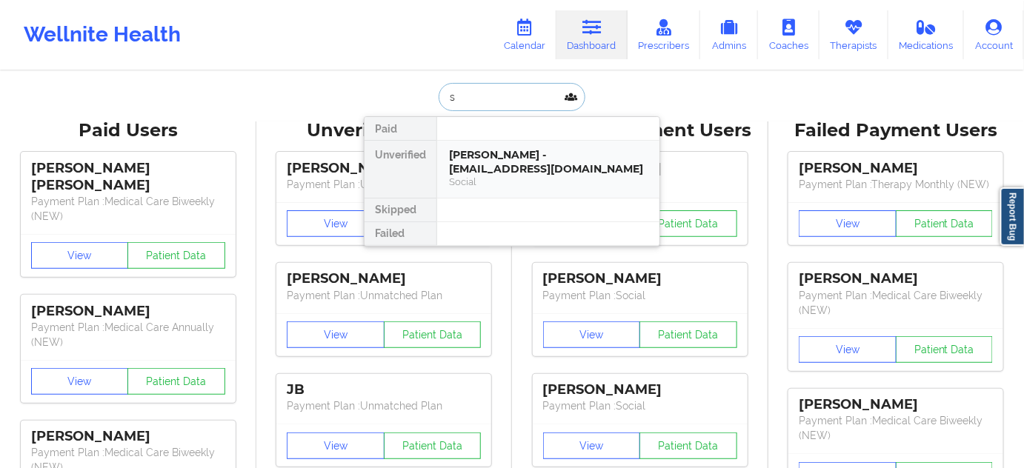
click at [499, 164] on div "[PERSON_NAME] - [EMAIL_ADDRESS][DOMAIN_NAME]" at bounding box center [548, 161] width 199 height 27
